Goal: Check status: Check status

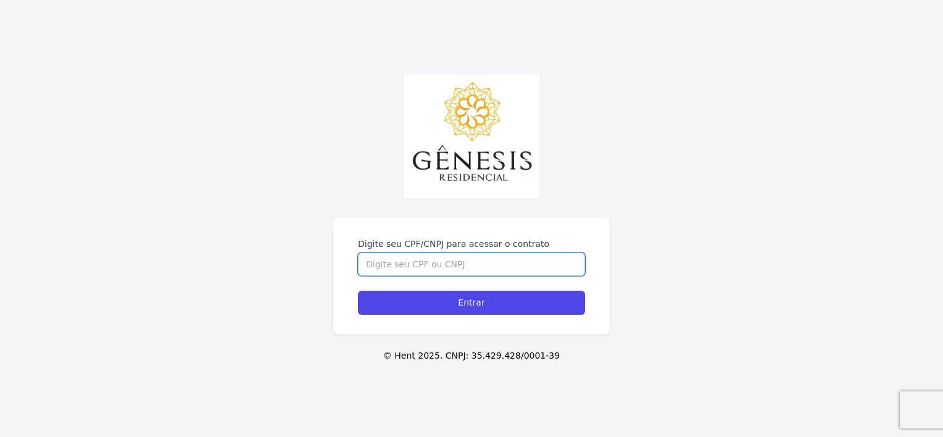
click at [407, 259] on input "Digite seu CPF/CNPJ para acessar o contrato" at bounding box center [471, 264] width 227 height 23
type input "x"
type input "46848042838"
click at [358, 291] on input "Entrar" at bounding box center [471, 303] width 227 height 24
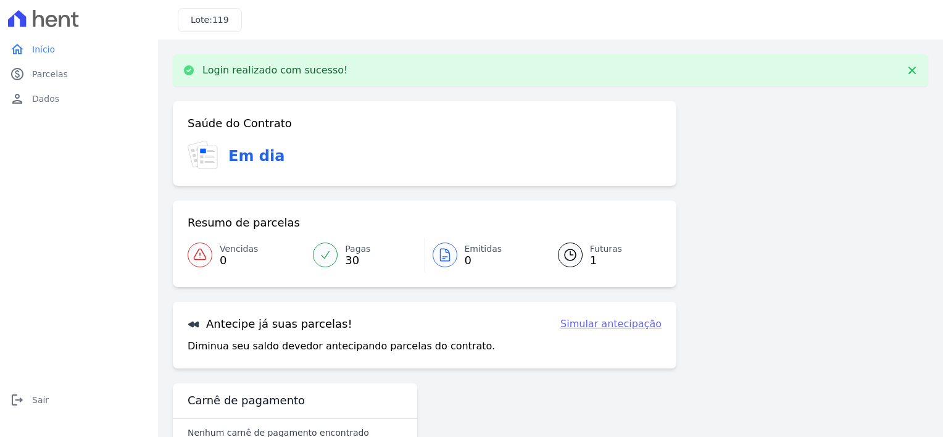
click at [598, 243] on span "Futuras" at bounding box center [606, 249] width 32 height 13
